Goal: Navigation & Orientation: Find specific page/section

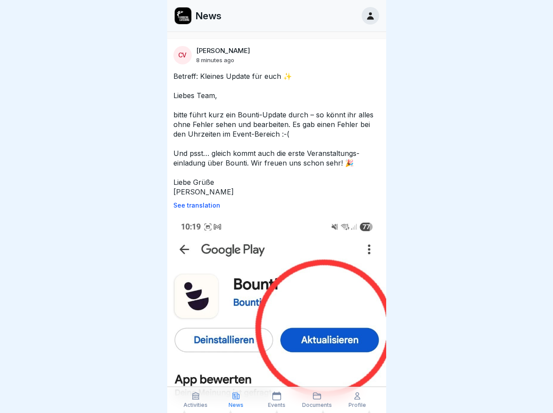
click at [273, 205] on p "See translation" at bounding box center [276, 205] width 207 height 7
click at [196, 400] on icon at bounding box center [195, 395] width 9 height 9
click at [236, 400] on icon at bounding box center [235, 395] width 9 height 9
click at [276, 400] on icon at bounding box center [276, 395] width 9 height 9
click at [317, 400] on icon at bounding box center [316, 395] width 9 height 9
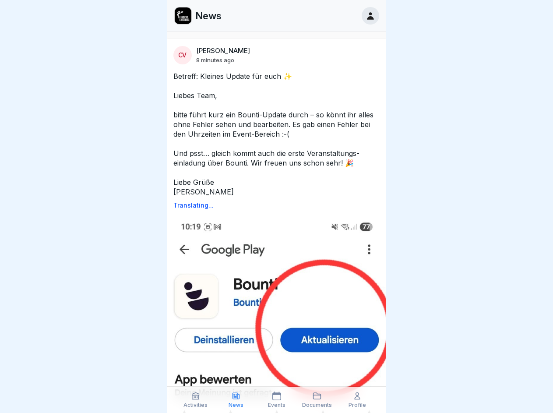
click at [357, 400] on icon at bounding box center [357, 395] width 9 height 9
